Goal: Task Accomplishment & Management: Manage account settings

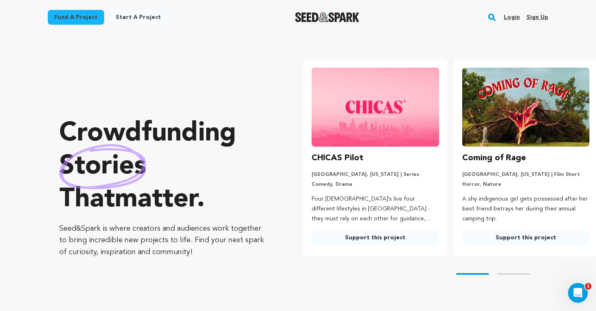
click at [512, 17] on link "Login" at bounding box center [512, 17] width 16 height 13
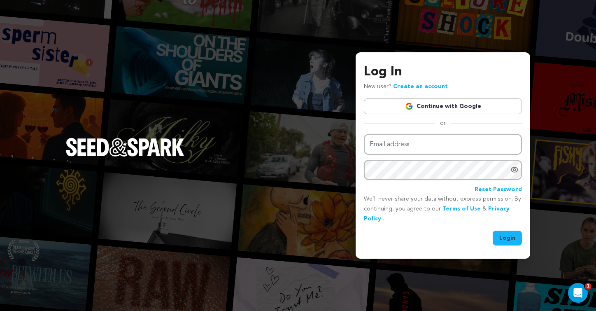
click at [464, 107] on link "Continue with Google" at bounding box center [443, 106] width 158 height 16
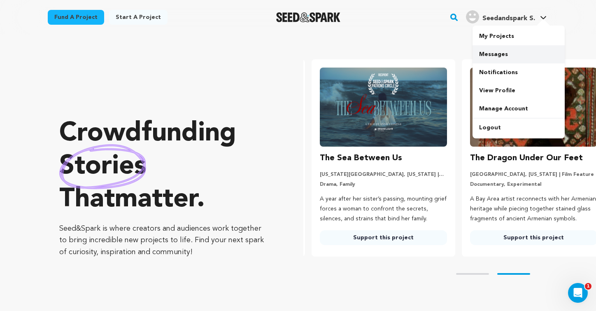
scroll to position [0, 157]
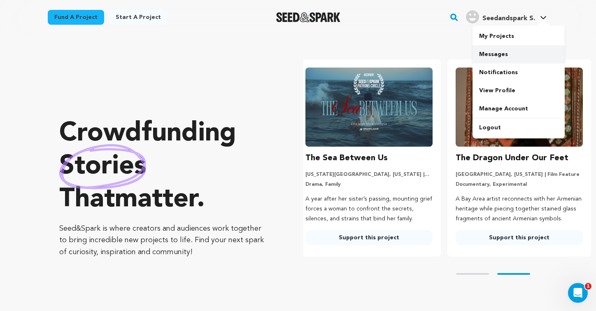
click at [498, 53] on link "Messages" at bounding box center [519, 54] width 92 height 18
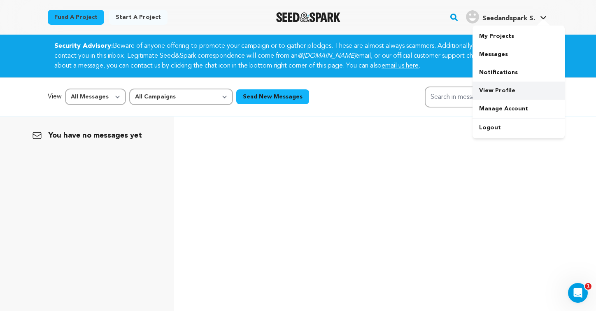
click at [501, 86] on link "View Profile" at bounding box center [519, 90] width 92 height 18
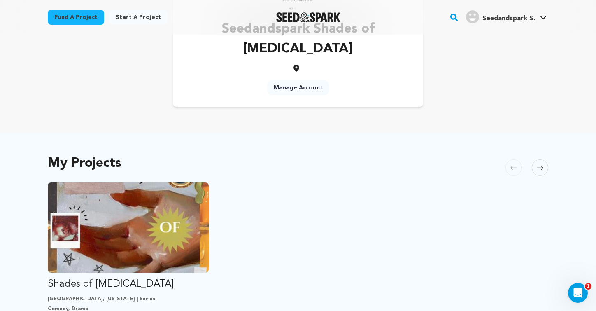
scroll to position [151, 0]
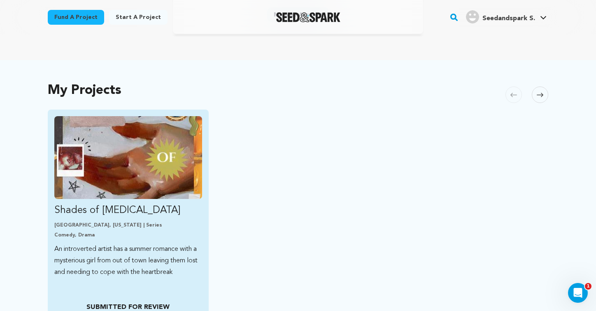
click at [138, 232] on p "Comedy, Drama" at bounding box center [128, 235] width 148 height 7
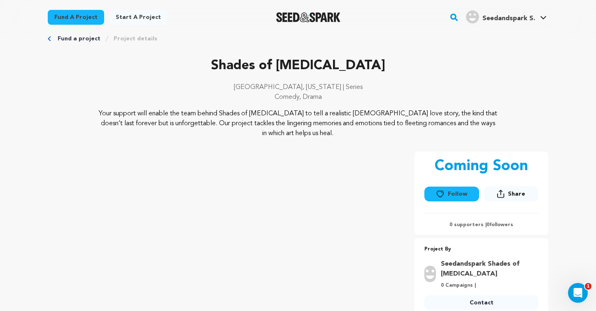
scroll to position [23, 0]
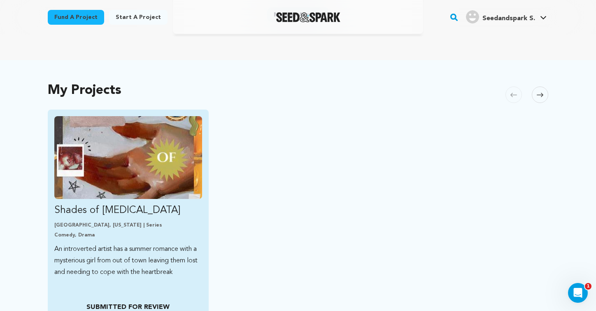
click at [136, 198] on link "Shades of [MEDICAL_DATA] [GEOGRAPHIC_DATA], [US_STATE] | Series Comedy, Drama A…" at bounding box center [128, 197] width 148 height 162
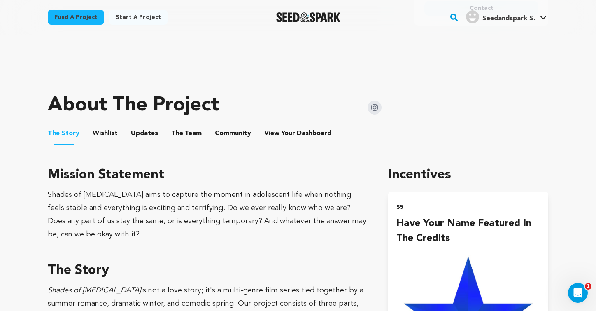
scroll to position [317, 0]
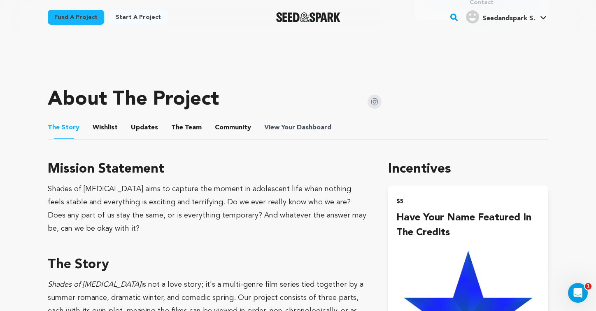
click at [286, 124] on span "View Your Dashboard" at bounding box center [298, 128] width 69 height 10
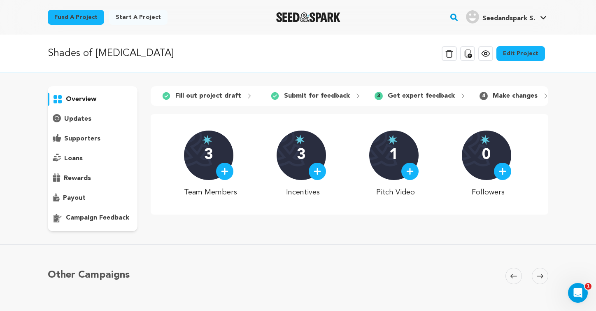
click at [79, 120] on p "updates" at bounding box center [77, 119] width 27 height 10
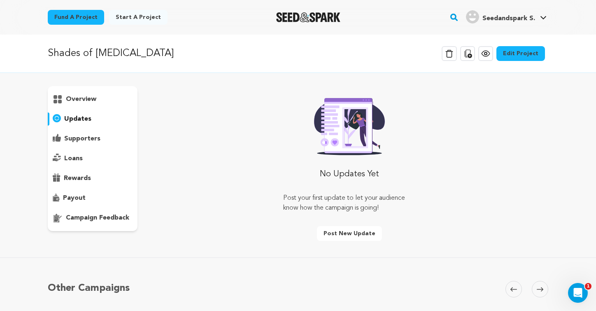
click at [88, 96] on p "overview" at bounding box center [81, 99] width 30 height 10
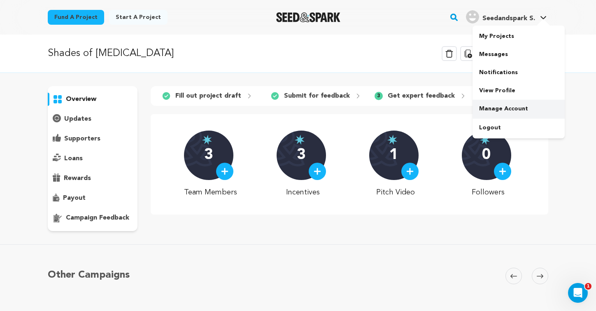
click at [496, 101] on link "Manage Account" at bounding box center [519, 109] width 92 height 18
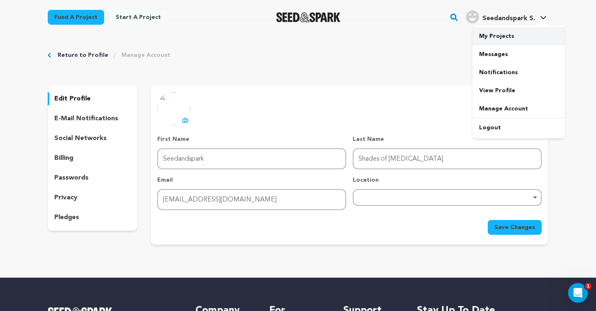
click at [500, 37] on link "My Projects" at bounding box center [519, 36] width 92 height 18
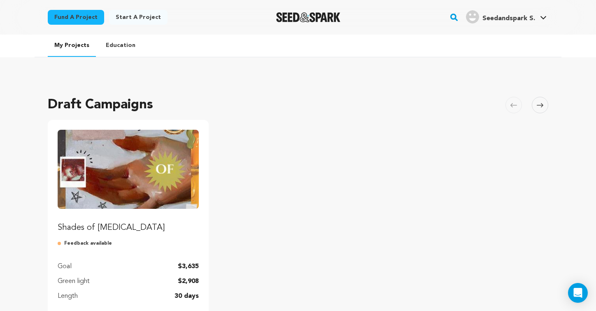
click at [137, 241] on p "Feedback available" at bounding box center [128, 243] width 141 height 7
click at [92, 223] on p "Shades of [MEDICAL_DATA]" at bounding box center [128, 228] width 141 height 12
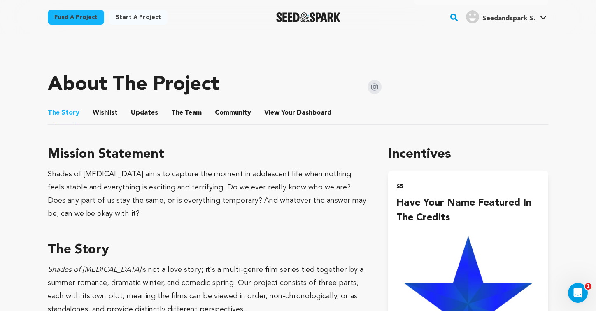
scroll to position [337, 0]
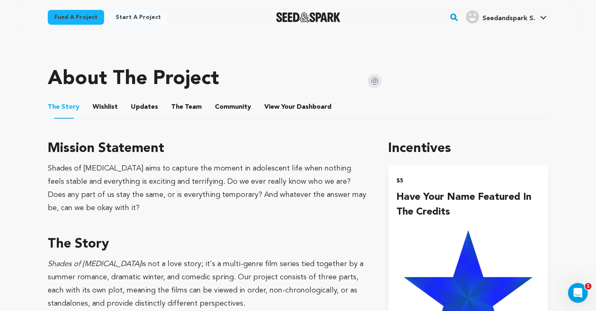
click at [268, 109] on button "View Your Dashboard" at bounding box center [274, 109] width 20 height 20
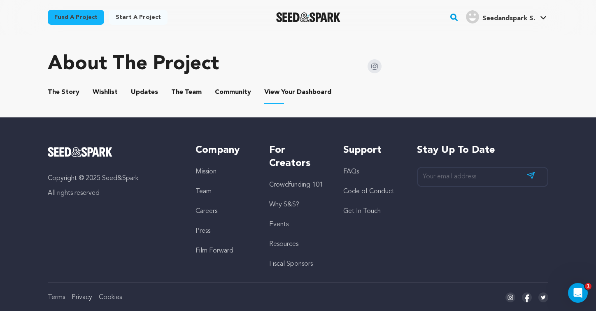
scroll to position [361, 0]
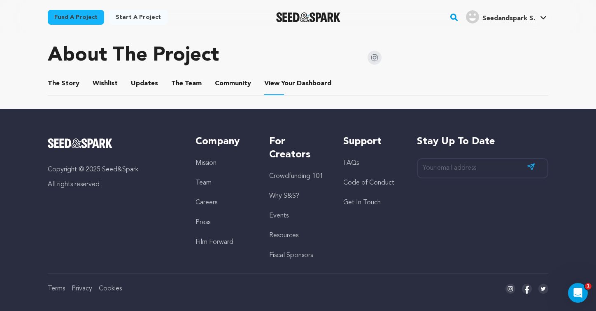
click at [63, 79] on button "The Story" at bounding box center [64, 85] width 20 height 20
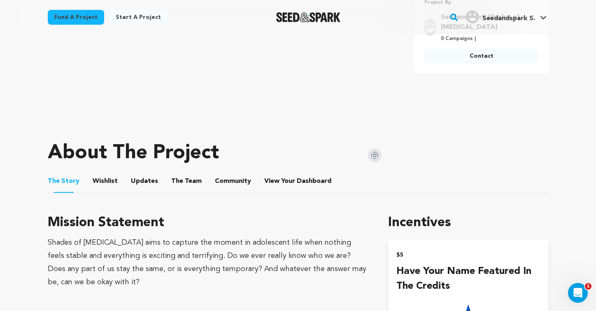
scroll to position [272, 0]
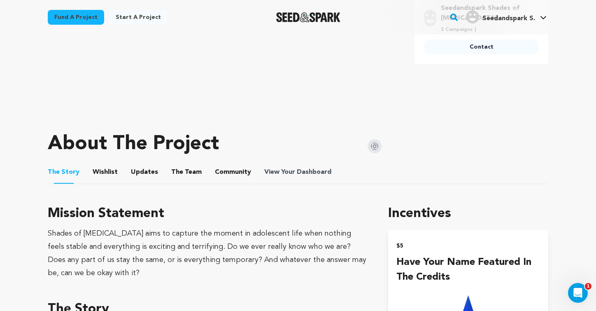
click at [282, 172] on span "View Your Dashboard" at bounding box center [298, 172] width 69 height 10
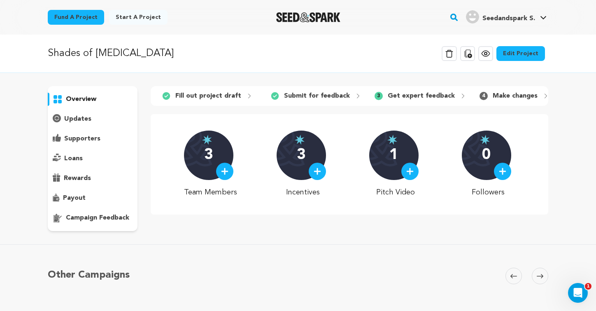
click at [516, 56] on link "Edit Project" at bounding box center [520, 53] width 49 height 15
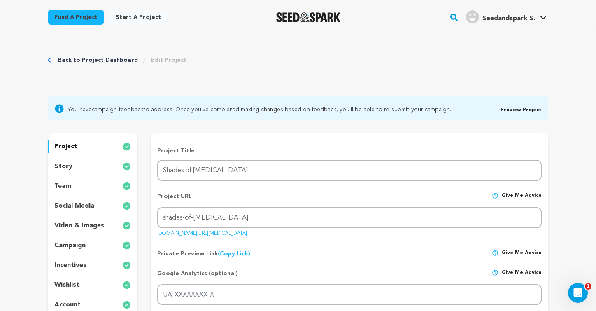
click at [513, 107] on link "Preview Project" at bounding box center [521, 109] width 41 height 5
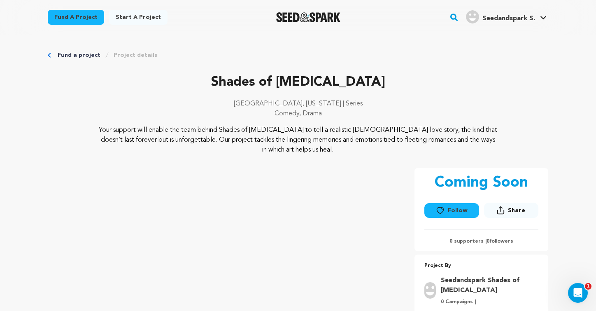
click at [134, 54] on link "Project details" at bounding box center [136, 55] width 44 height 8
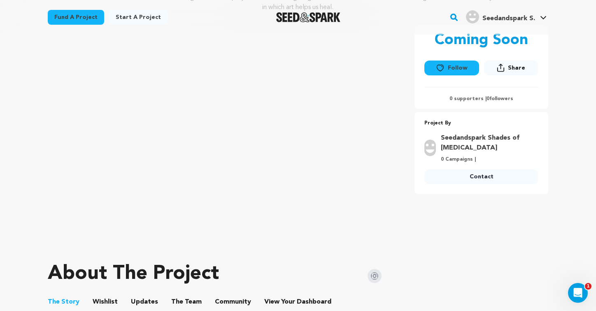
scroll to position [139, 0]
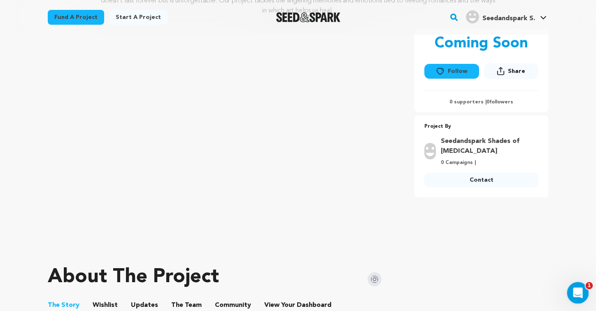
click at [579, 290] on icon "Open Intercom Messenger" at bounding box center [577, 292] width 14 height 14
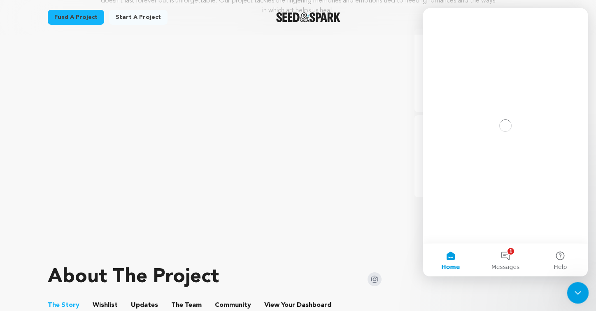
scroll to position [0, 0]
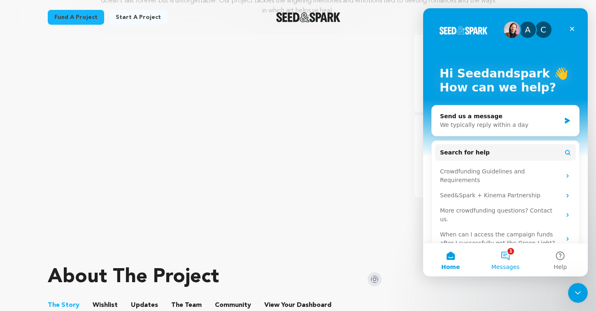
click at [504, 257] on button "1 Messages" at bounding box center [505, 259] width 55 height 33
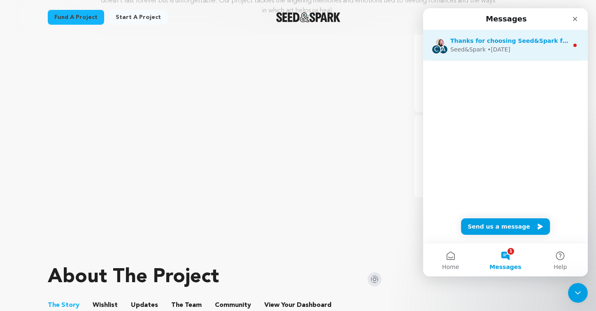
click at [525, 51] on div "Seed&Spark • 3w ago" at bounding box center [509, 49] width 118 height 9
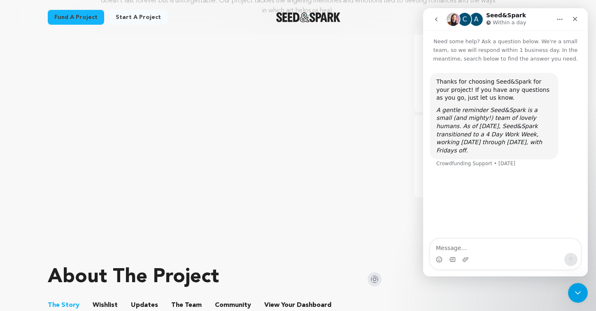
click at [575, 21] on icon "Close" at bounding box center [575, 19] width 7 height 7
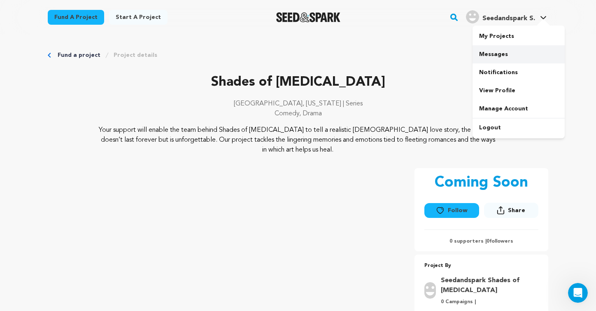
click at [500, 50] on link "Messages" at bounding box center [519, 54] width 92 height 18
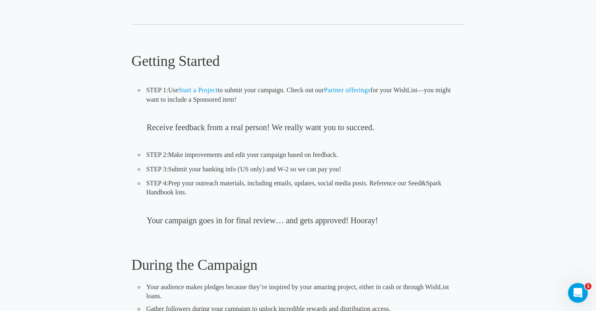
scroll to position [247, 0]
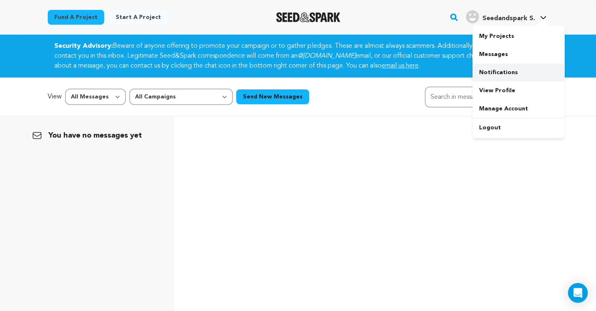
click at [497, 72] on link "Notifications" at bounding box center [519, 72] width 92 height 18
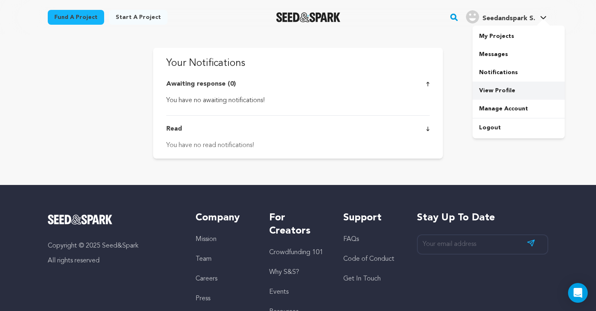
click at [496, 92] on link "View Profile" at bounding box center [519, 90] width 92 height 18
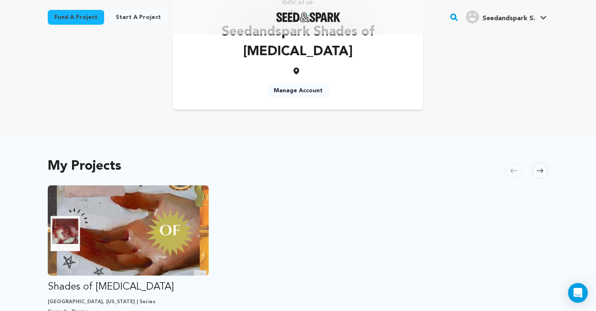
scroll to position [200, 0]
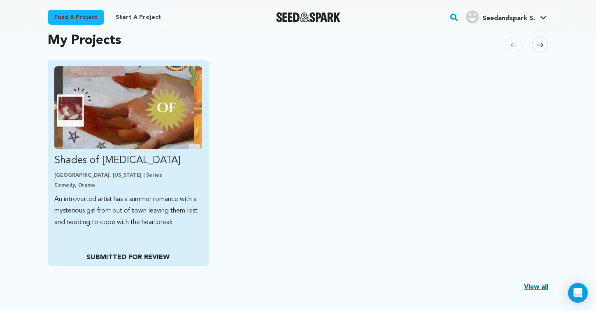
click at [155, 252] on p "SUBMITTED FOR REVIEW" at bounding box center [127, 257] width 147 height 10
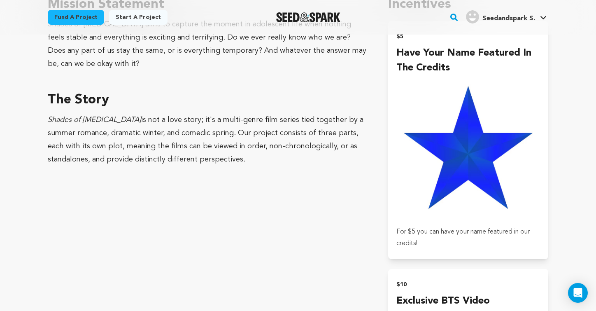
scroll to position [505, 0]
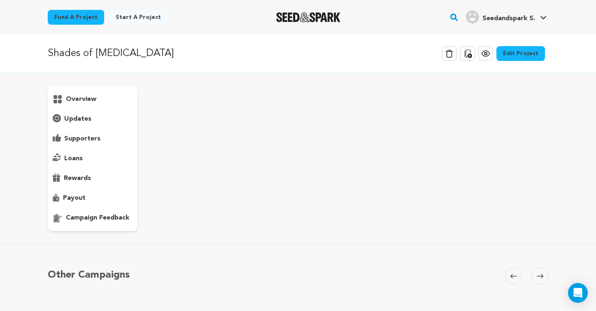
click at [107, 217] on p "campaign feedback" at bounding box center [97, 218] width 63 height 10
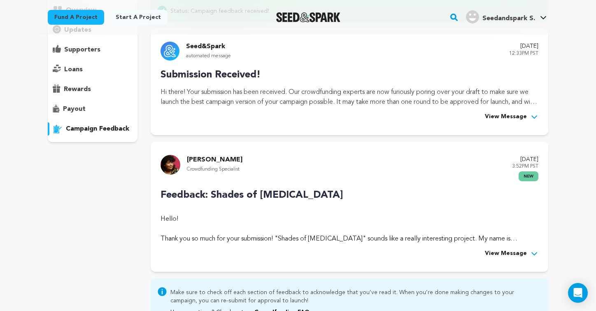
scroll to position [106, 0]
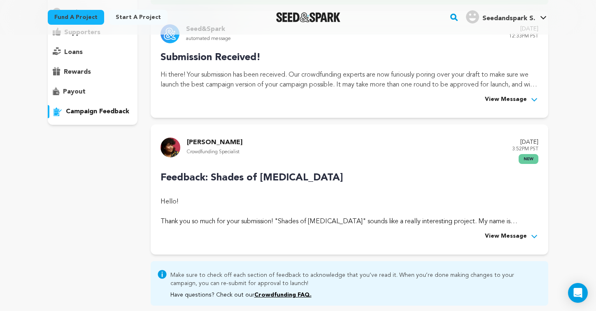
click at [529, 235] on button "View Message" at bounding box center [512, 236] width 54 height 10
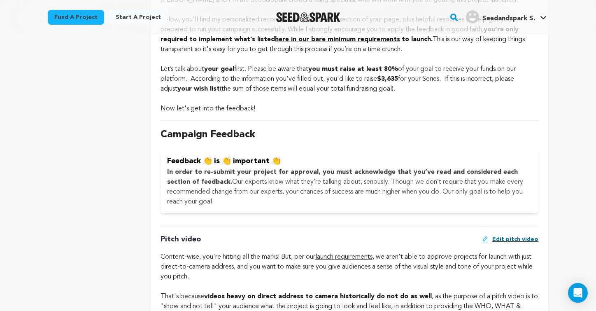
scroll to position [333, 0]
